Goal: Task Accomplishment & Management: Use online tool/utility

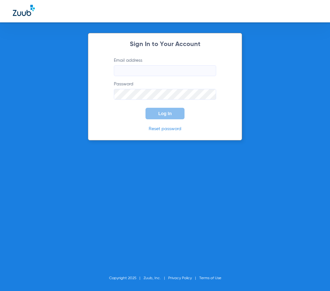
type input "[EMAIL_ADDRESS][DOMAIN_NAME]"
click at [166, 114] on span "Log In" at bounding box center [164, 113] width 13 height 5
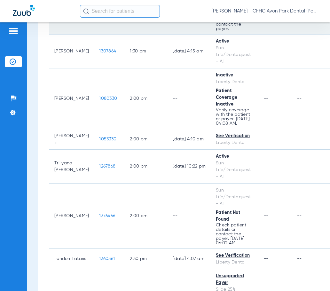
scroll to position [927, 0]
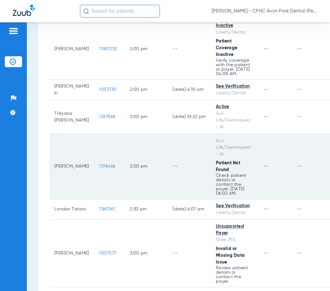
click at [106, 169] on span "1376466" at bounding box center [107, 166] width 16 height 4
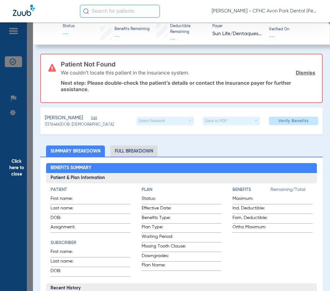
click at [299, 71] on link "Dismiss" at bounding box center [306, 72] width 20 height 6
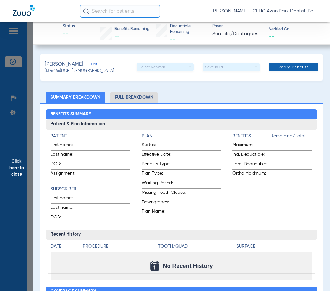
click at [290, 67] on span "Verify Benefits" at bounding box center [293, 67] width 30 height 5
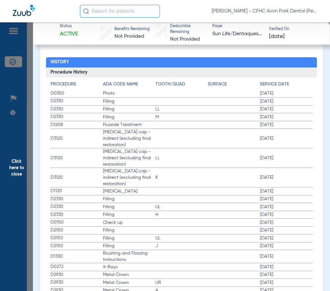
scroll to position [800, 0]
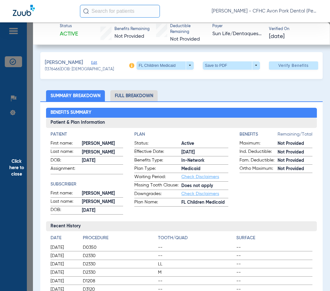
scroll to position [0, 0]
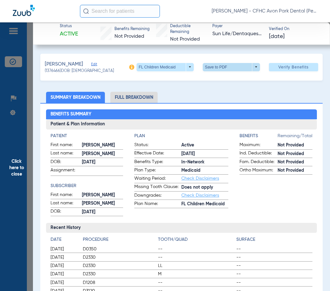
click at [224, 67] on span at bounding box center [231, 66] width 15 height 15
click at [214, 79] on button "insert_drive_file Save to PDF" at bounding box center [222, 79] width 48 height 13
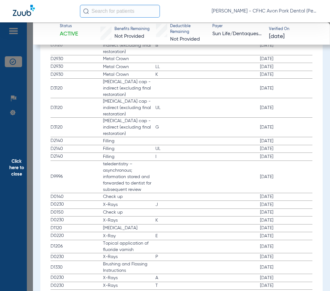
scroll to position [1488, 0]
